Goal: Check status: Check status

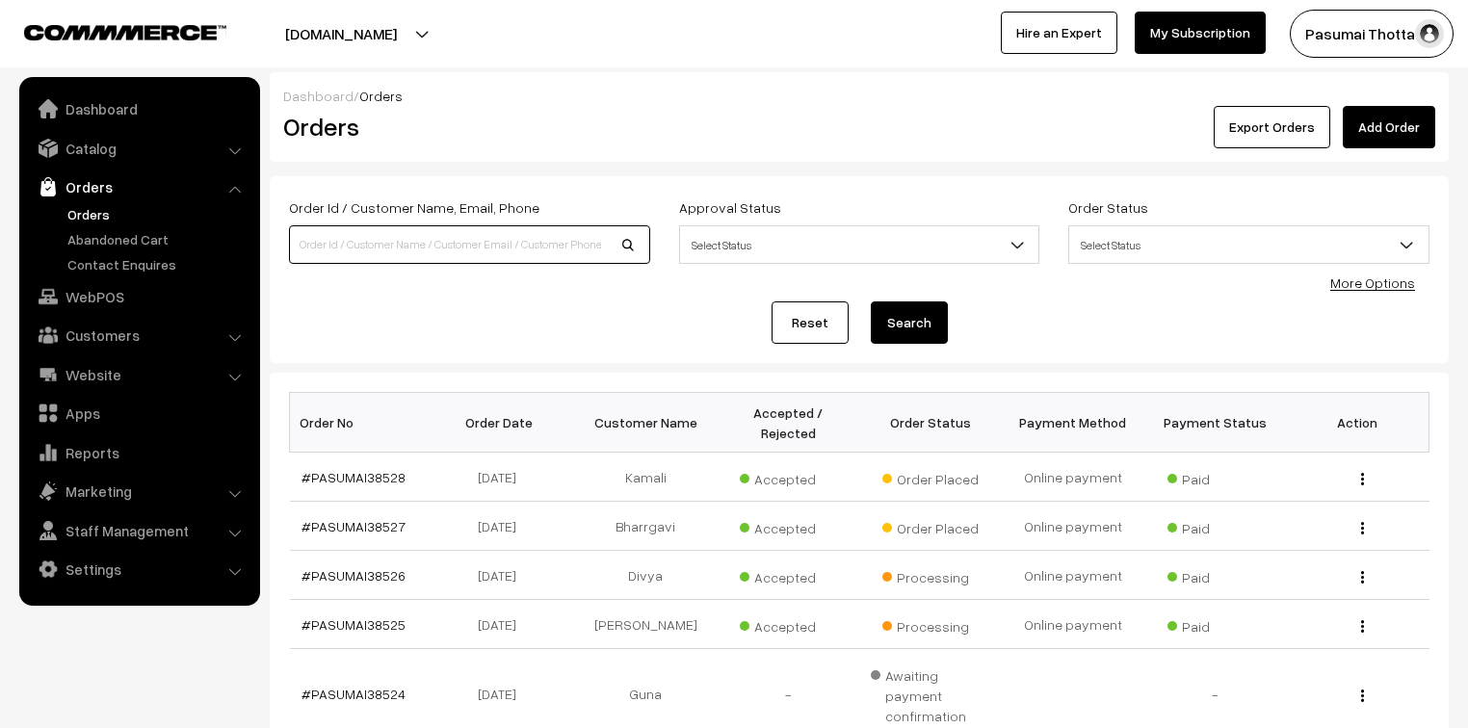
click at [332, 248] on input at bounding box center [469, 244] width 361 height 39
type input "SHAKILA"
click at [871, 301] on button "Search" at bounding box center [909, 322] width 77 height 42
click at [937, 327] on button "Search" at bounding box center [909, 322] width 77 height 42
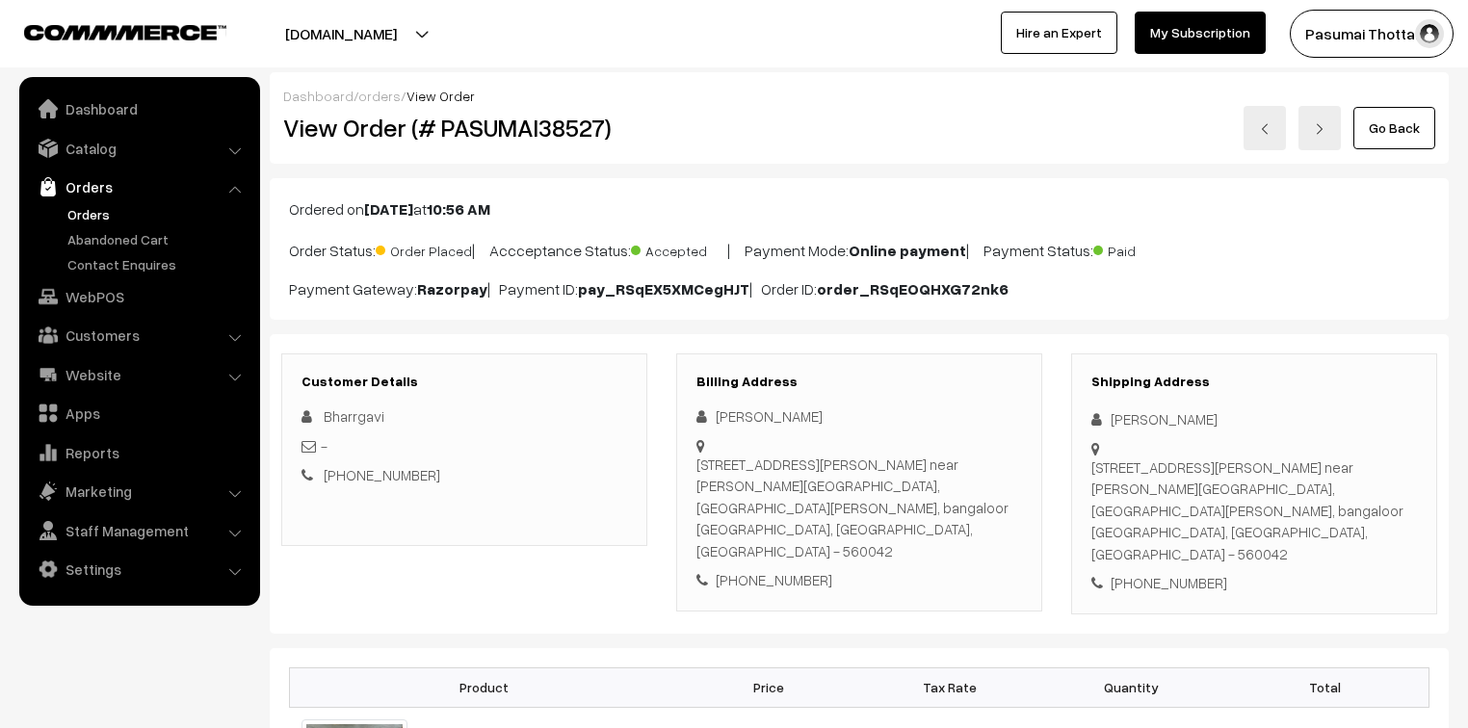
scroll to position [154, 0]
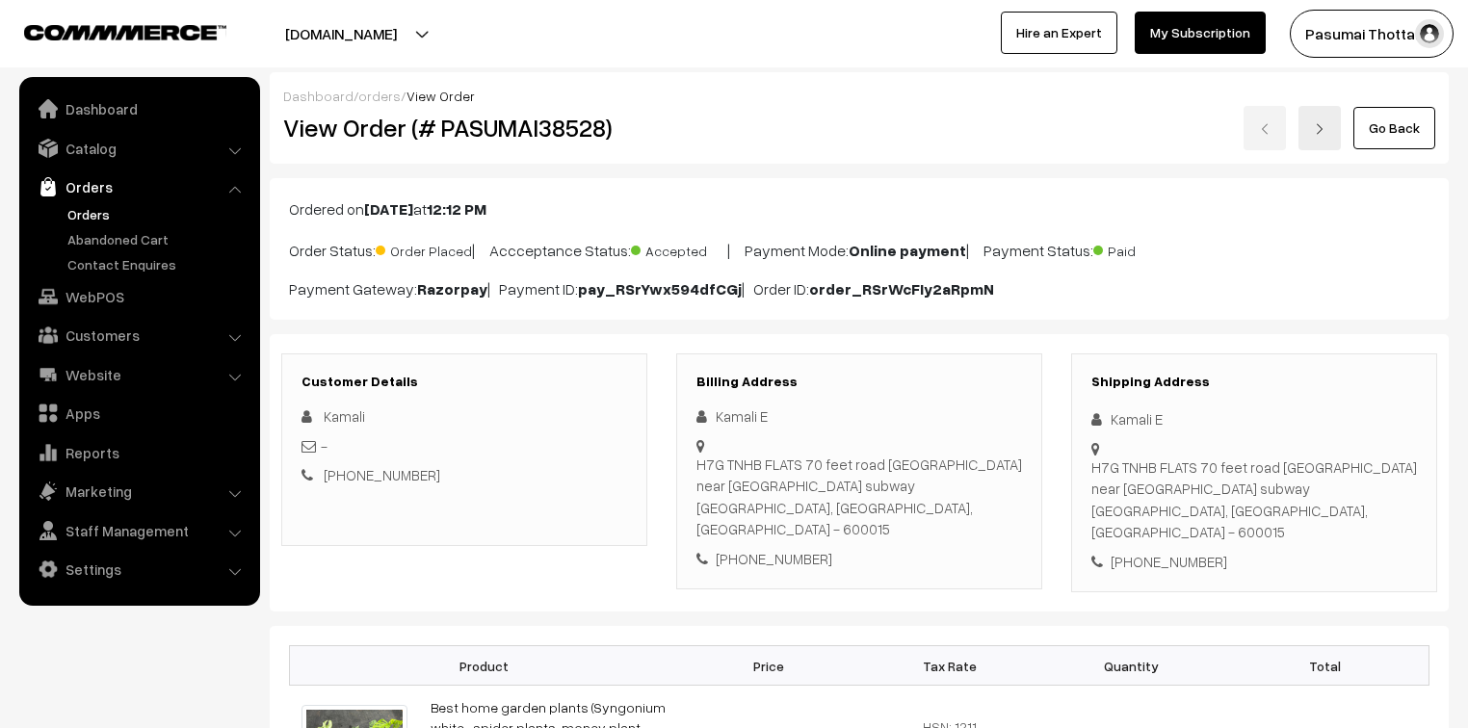
scroll to position [231, 0]
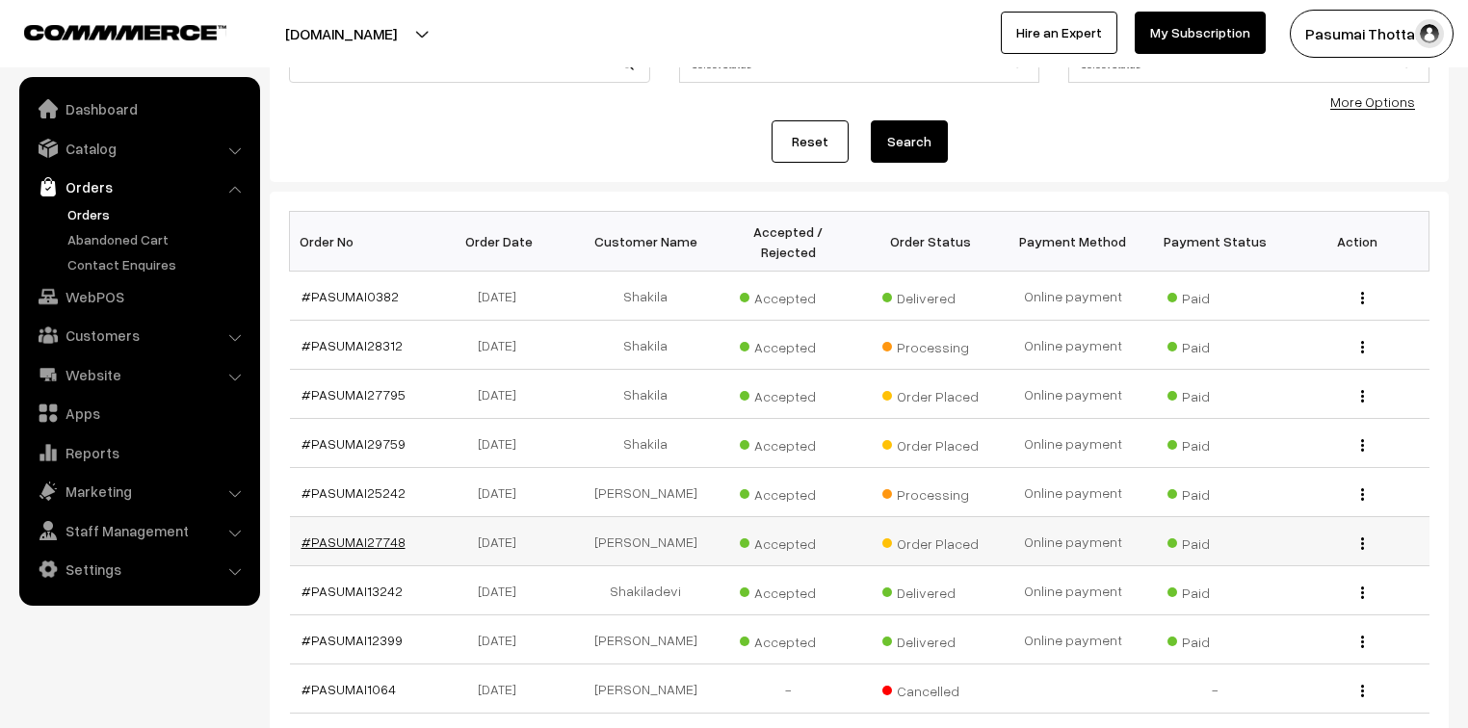
scroll to position [231, 0]
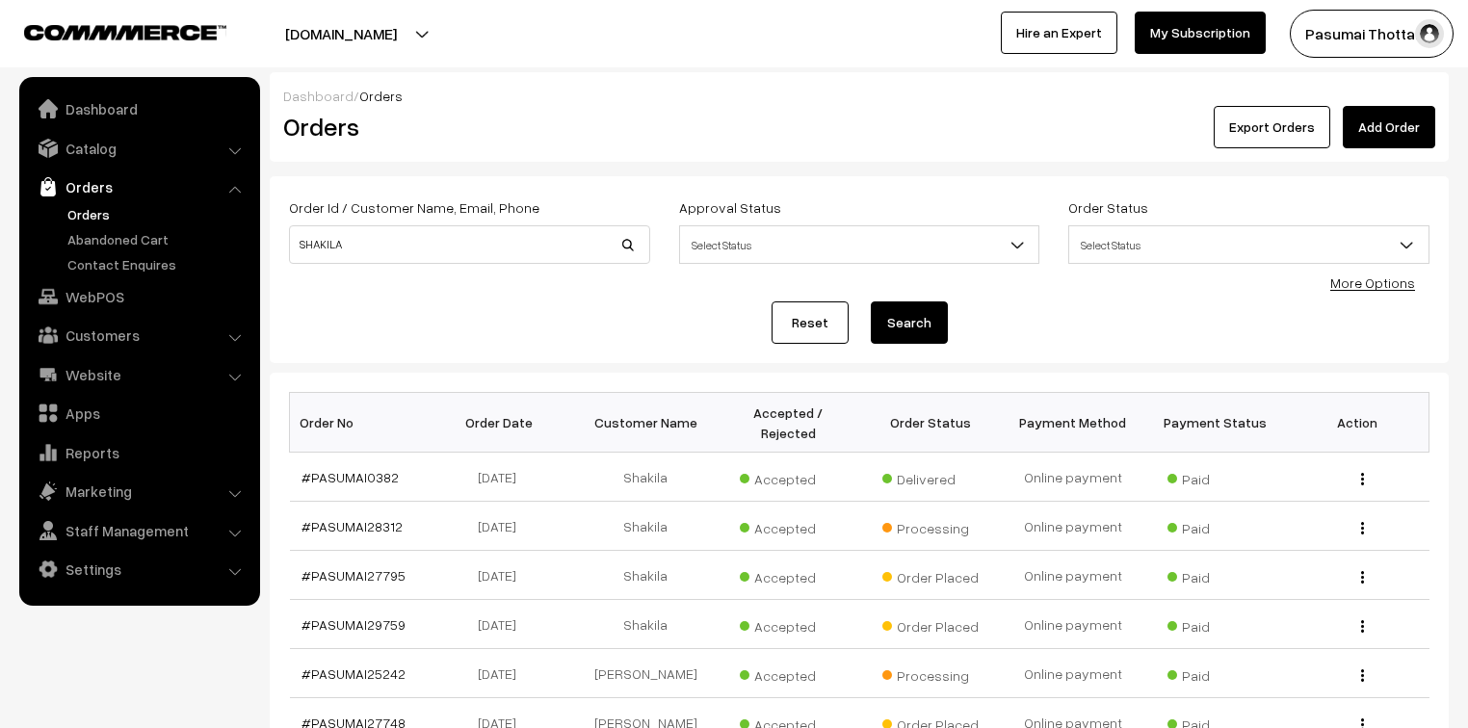
click at [79, 213] on link "Orders" at bounding box center [158, 214] width 191 height 20
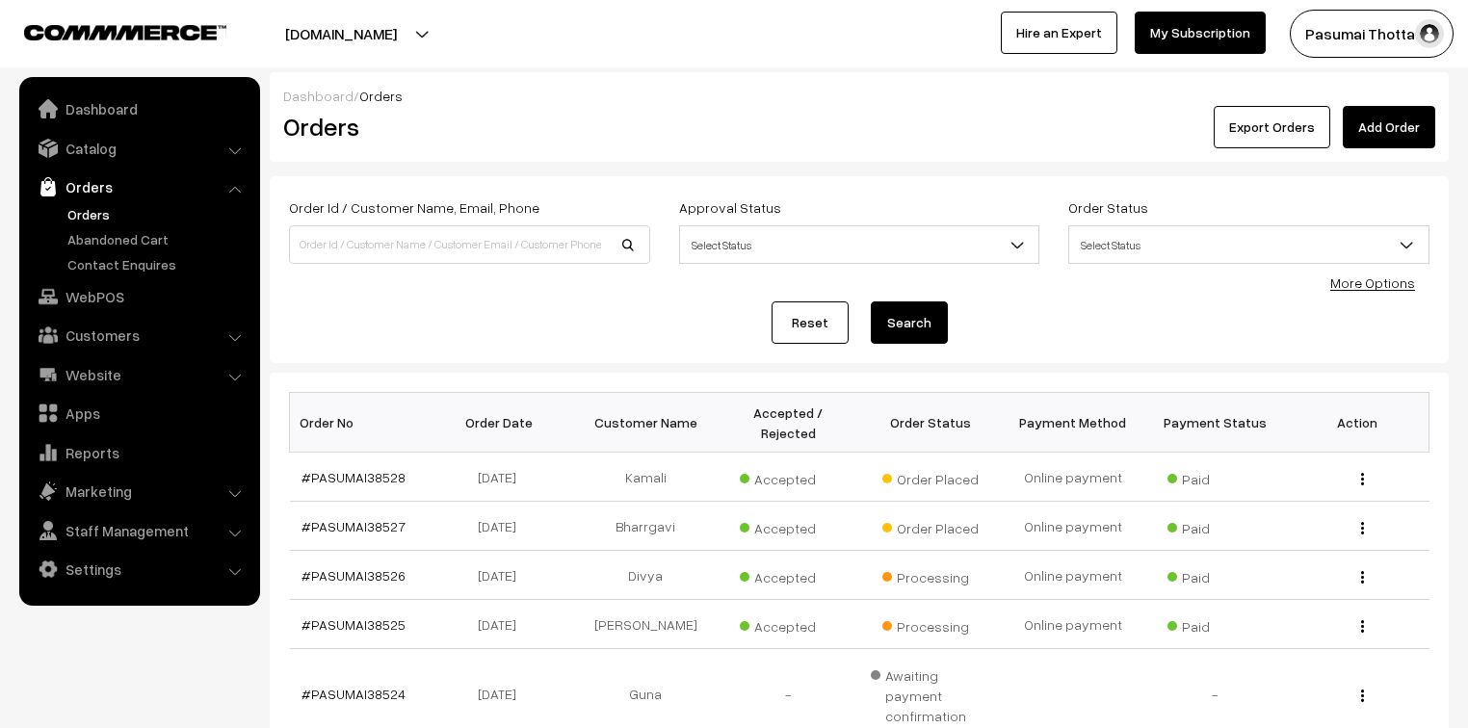
click at [76, 212] on link "Orders" at bounding box center [158, 214] width 191 height 20
